Goal: Transaction & Acquisition: Purchase product/service

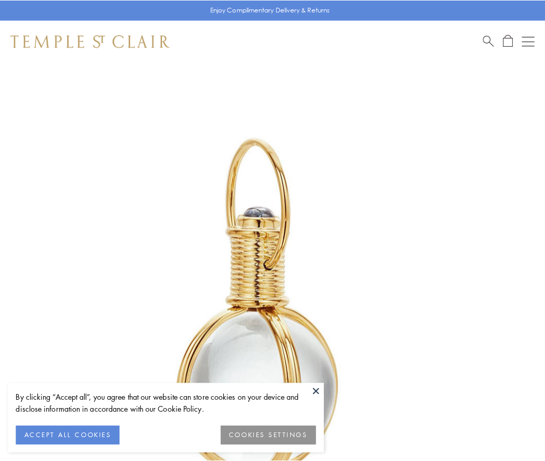
scroll to position [271, 0]
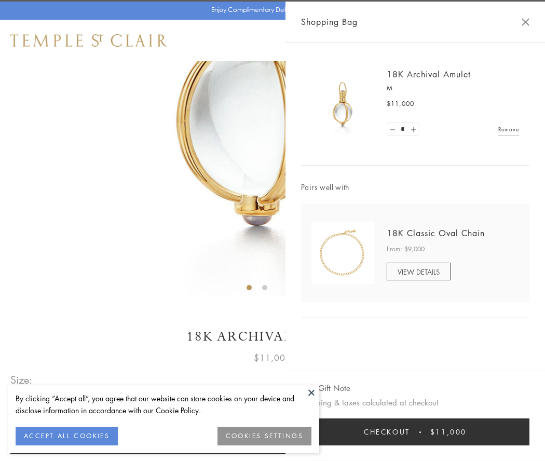
click at [415, 432] on button "Checkout $11,000" at bounding box center [415, 431] width 228 height 27
